Goal: Task Accomplishment & Management: Complete application form

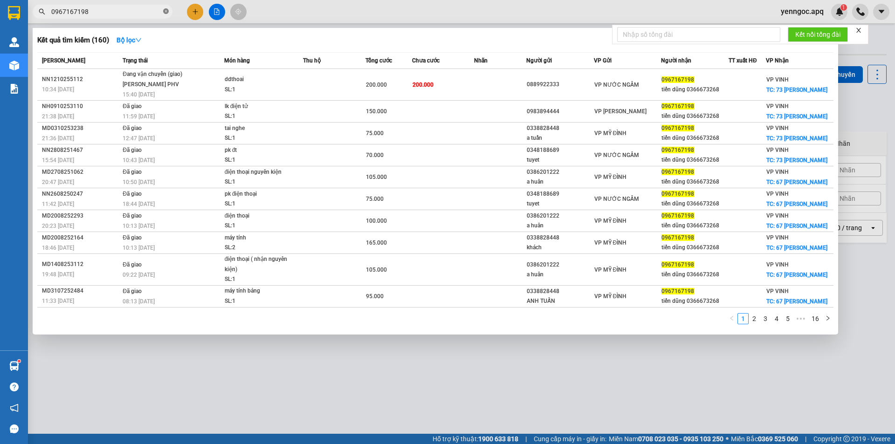
click at [163, 10] on icon "close-circle" at bounding box center [166, 11] width 6 height 6
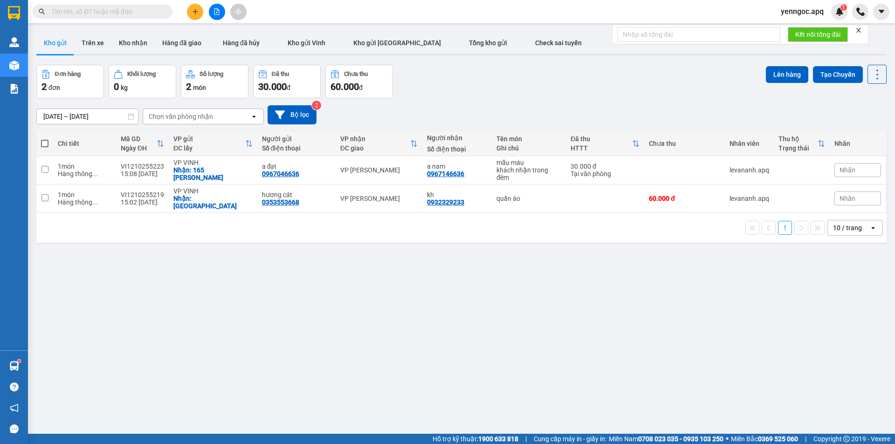
click at [142, 10] on input "text" at bounding box center [106, 12] width 110 height 10
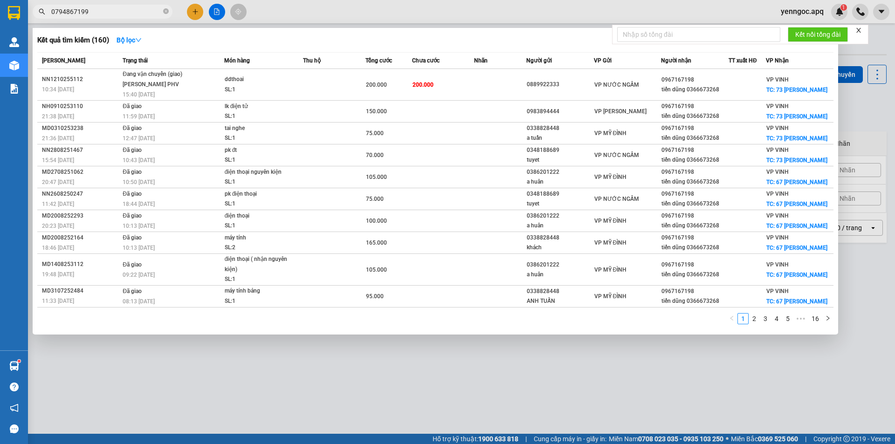
type input "0794867199"
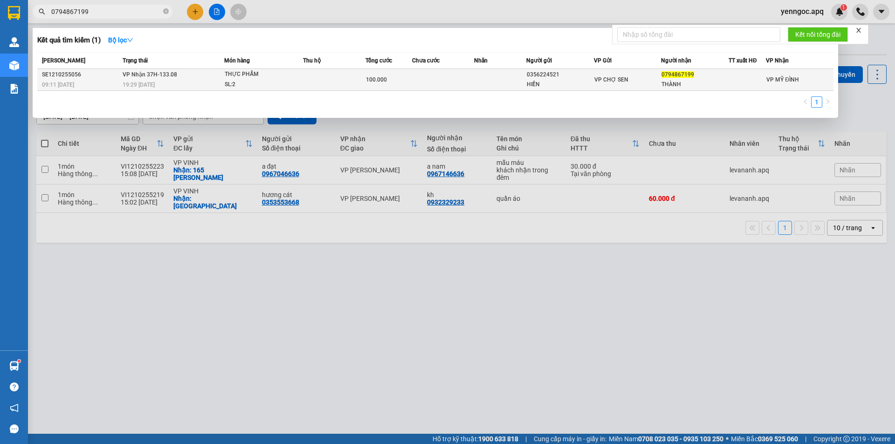
click at [190, 84] on div "19:29 [DATE]" at bounding box center [173, 85] width 101 height 10
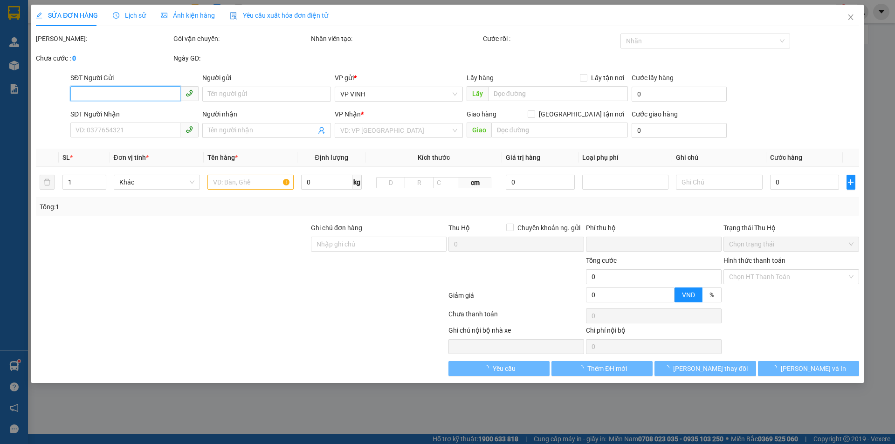
type input "0356224521"
type input "HIỀN"
type input "0794867199"
type input "THÀNH"
type input "0"
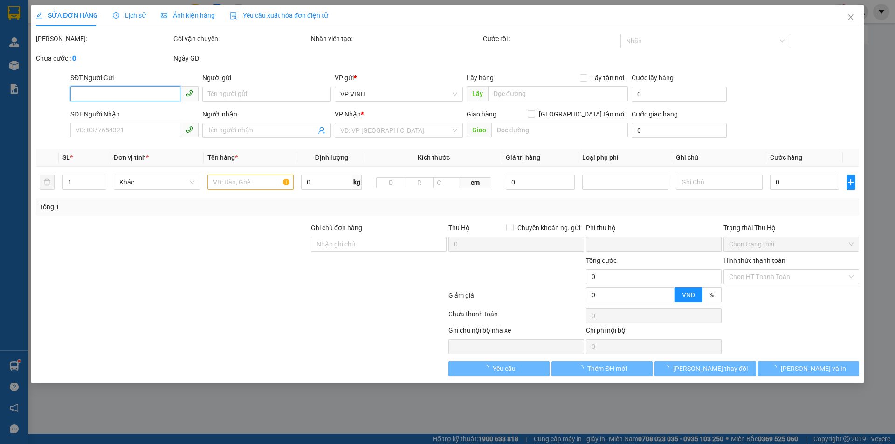
type input "100.000"
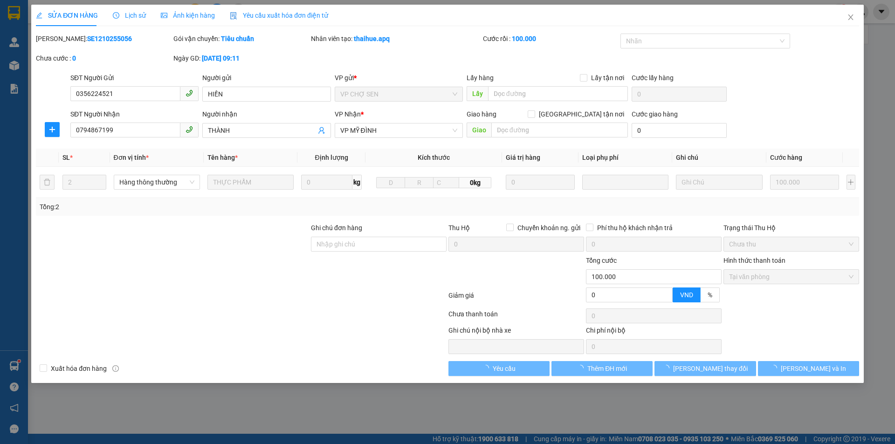
click at [139, 17] on span "Lịch sử" at bounding box center [129, 15] width 33 height 7
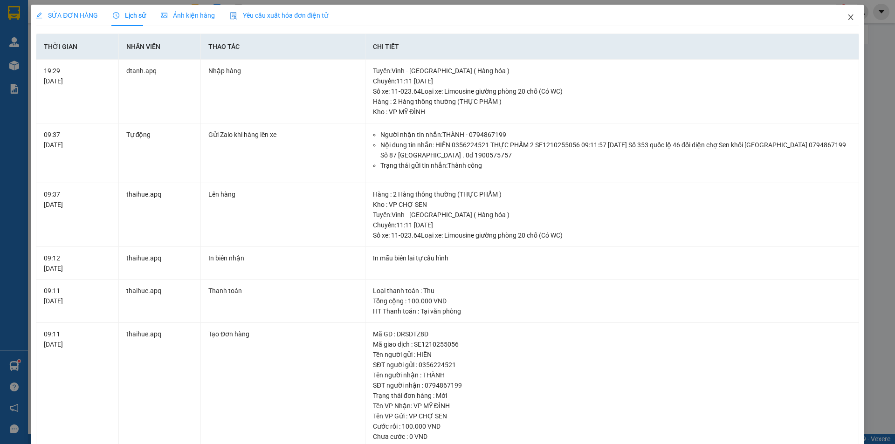
click at [843, 22] on span "Close" at bounding box center [850, 18] width 26 height 26
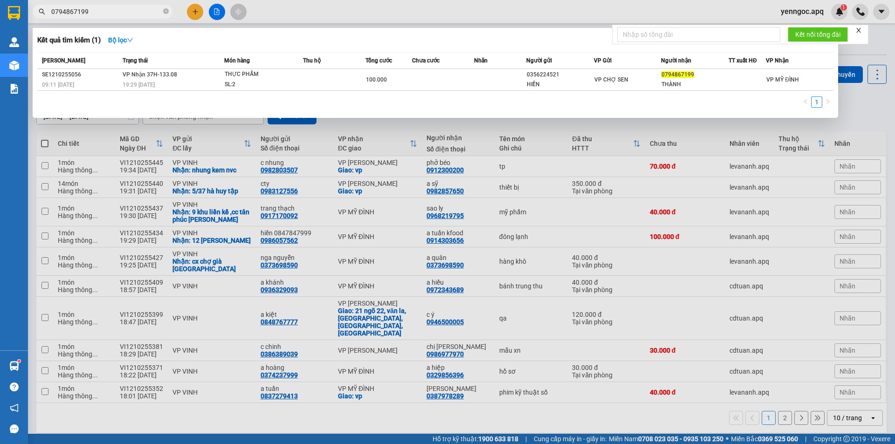
click at [125, 11] on input "0794867199" at bounding box center [106, 12] width 110 height 10
